Goal: Find specific page/section: Find specific page/section

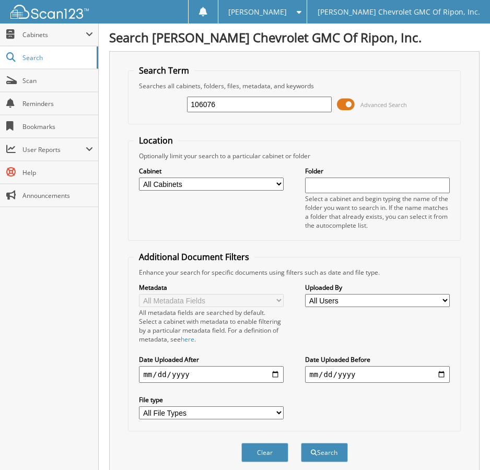
type input "106076"
click at [301, 443] on button "Search" at bounding box center [324, 452] width 47 height 19
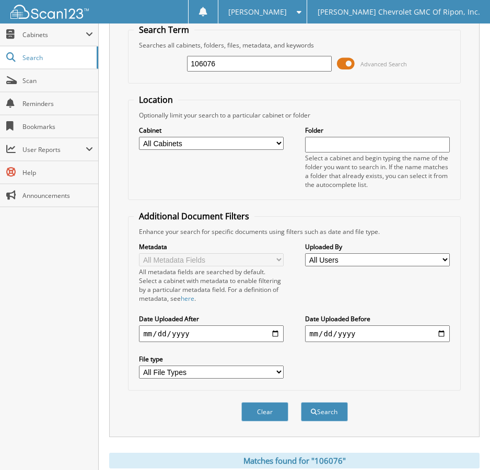
scroll to position [313, 0]
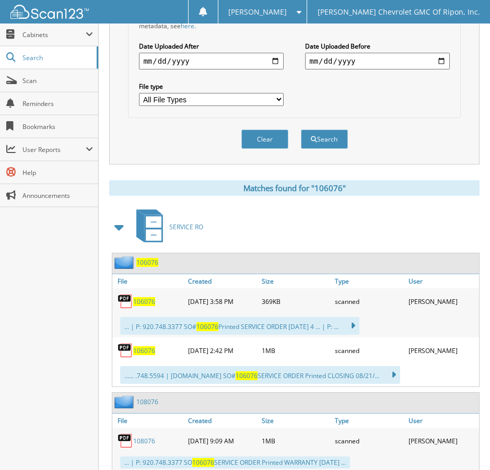
click at [143, 299] on span "106076" at bounding box center [144, 301] width 22 height 9
click at [147, 351] on span "106076" at bounding box center [144, 350] width 22 height 9
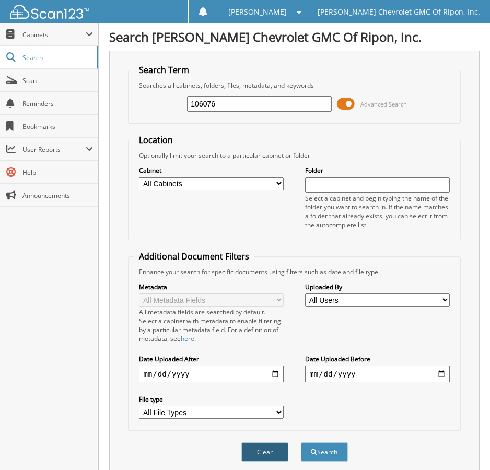
scroll to position [0, 0]
